Goal: Use online tool/utility: Utilize a website feature to perform a specific function

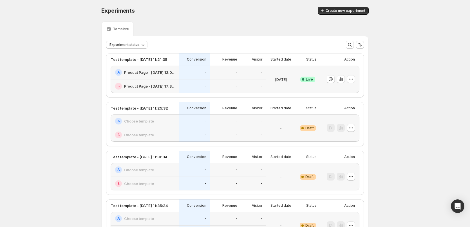
click at [354, 9] on span "Create new experiment" at bounding box center [345, 10] width 40 height 4
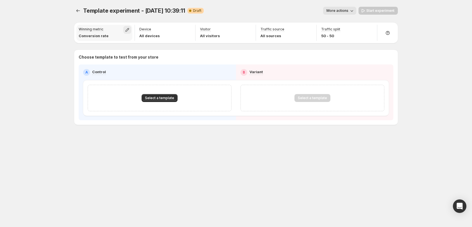
click at [127, 29] on icon "button" at bounding box center [128, 30] width 6 height 6
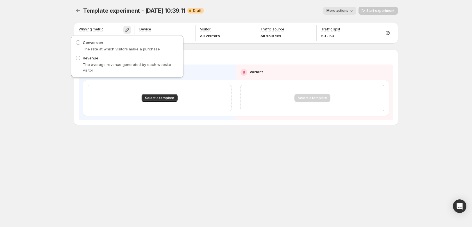
click at [38, 107] on div "Template experiment - [DATE] 10:39:11. This page is ready Template experiment -…" at bounding box center [236, 113] width 472 height 227
